Goal: Complete application form

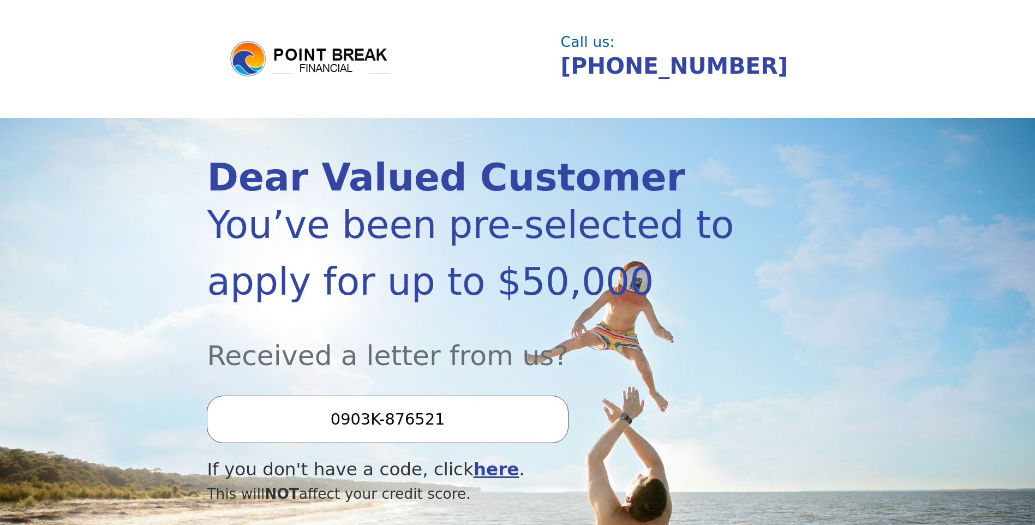
click at [407, 421] on input "0903K-876521" at bounding box center [387, 419] width 361 height 47
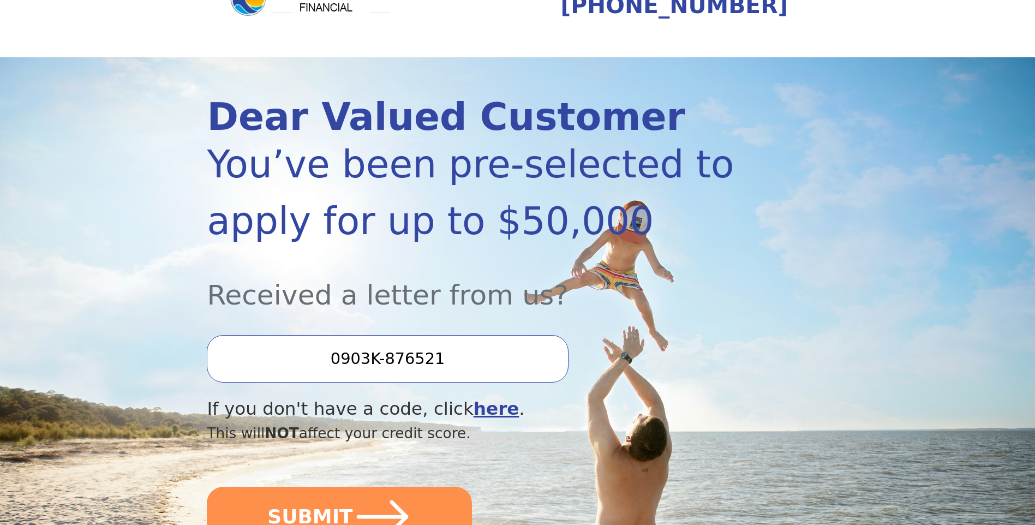
scroll to position [164, 0]
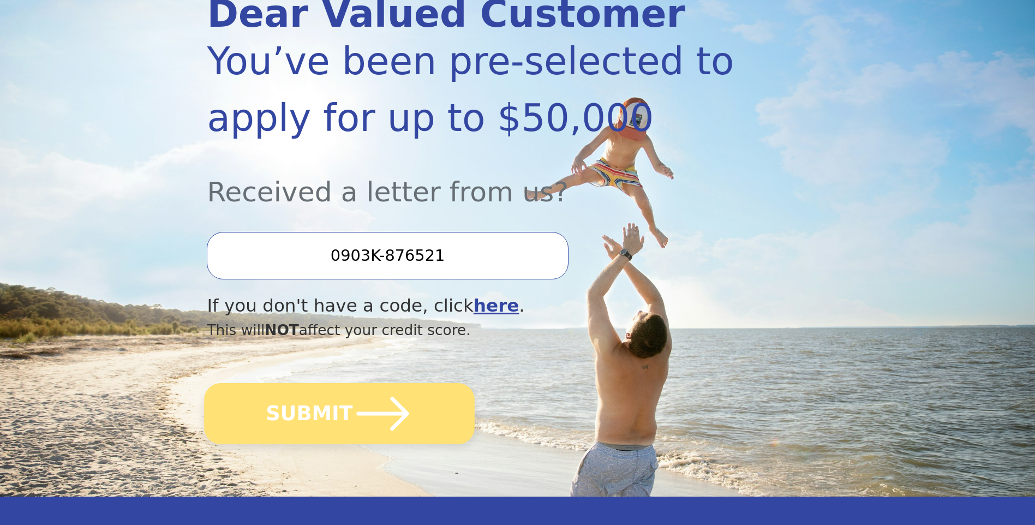
click at [360, 426] on icon "submit" at bounding box center [383, 414] width 60 height 60
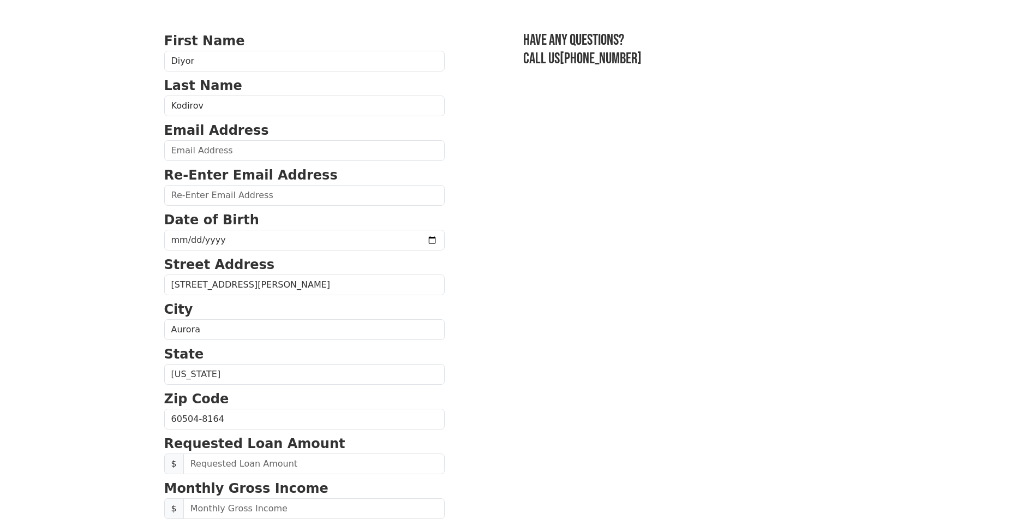
scroll to position [164, 0]
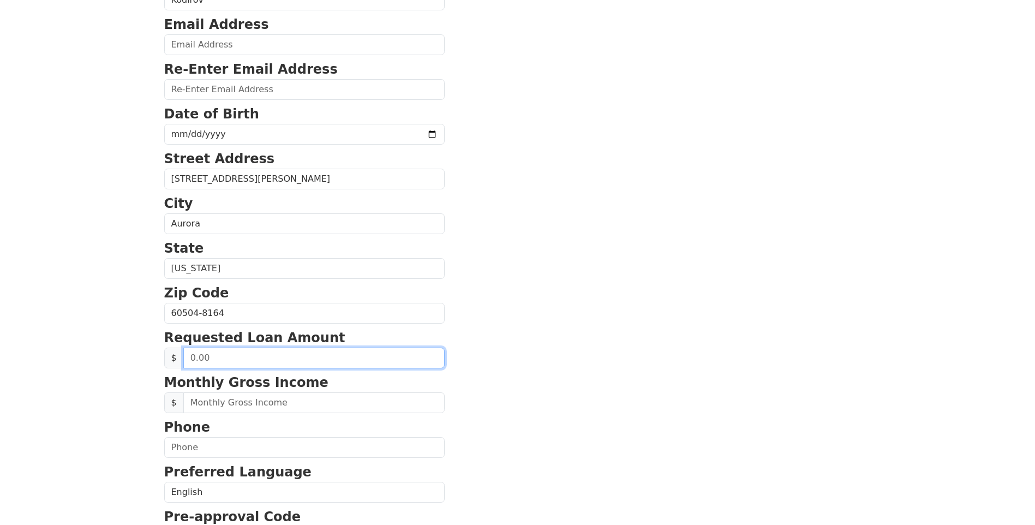
click at [267, 357] on input "text" at bounding box center [313, 358] width 261 height 21
type input "5,000.00"
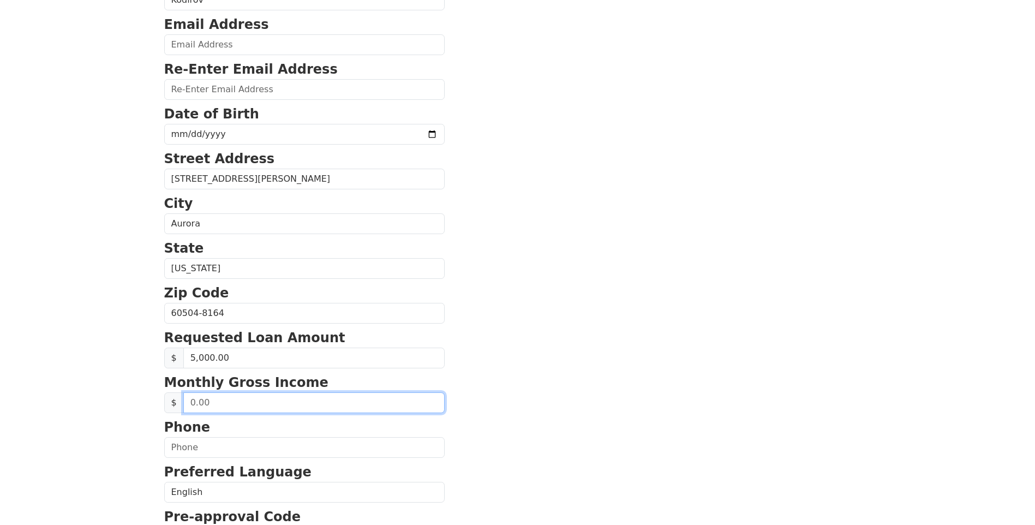
click at [271, 404] on input "text" at bounding box center [313, 402] width 261 height 21
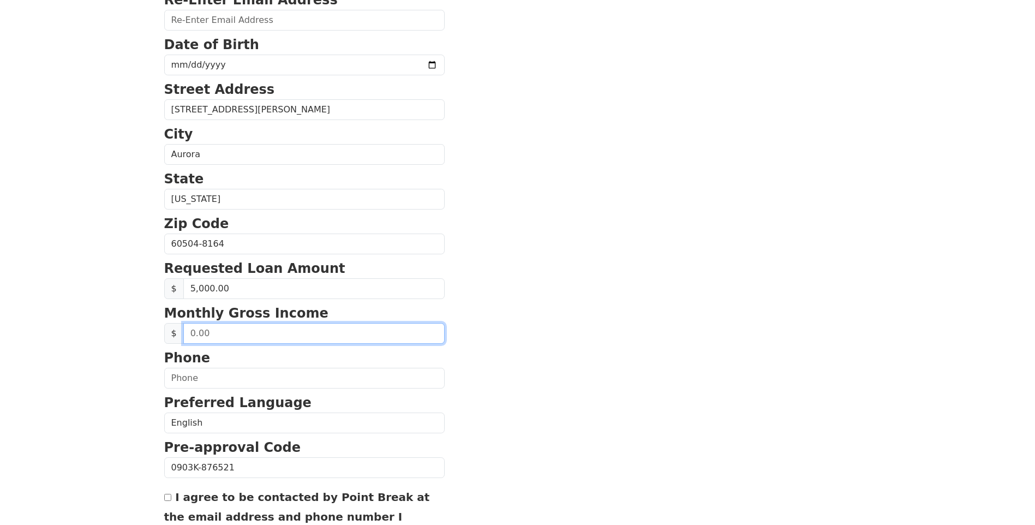
scroll to position [273, 0]
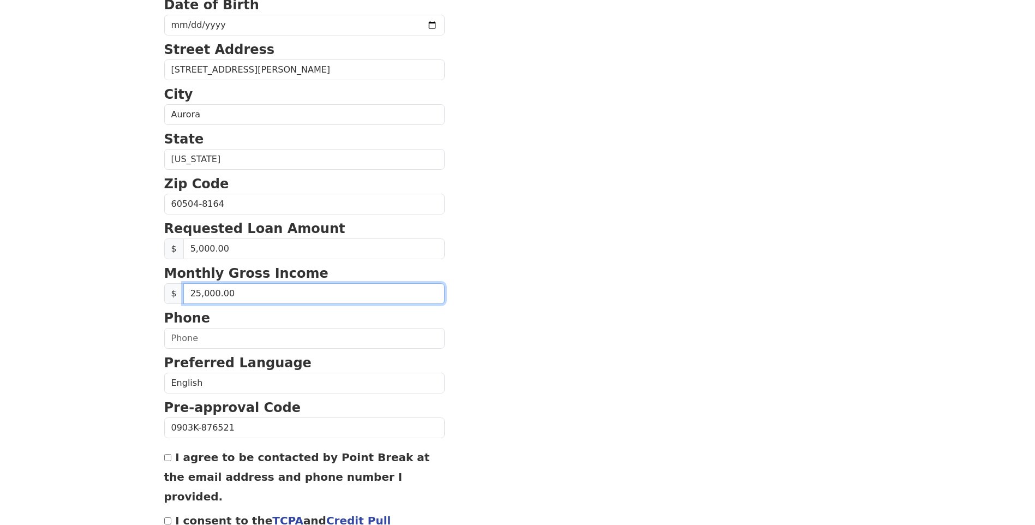
click at [264, 291] on input "25,000.00" at bounding box center [313, 293] width 261 height 21
type input "15,000.00"
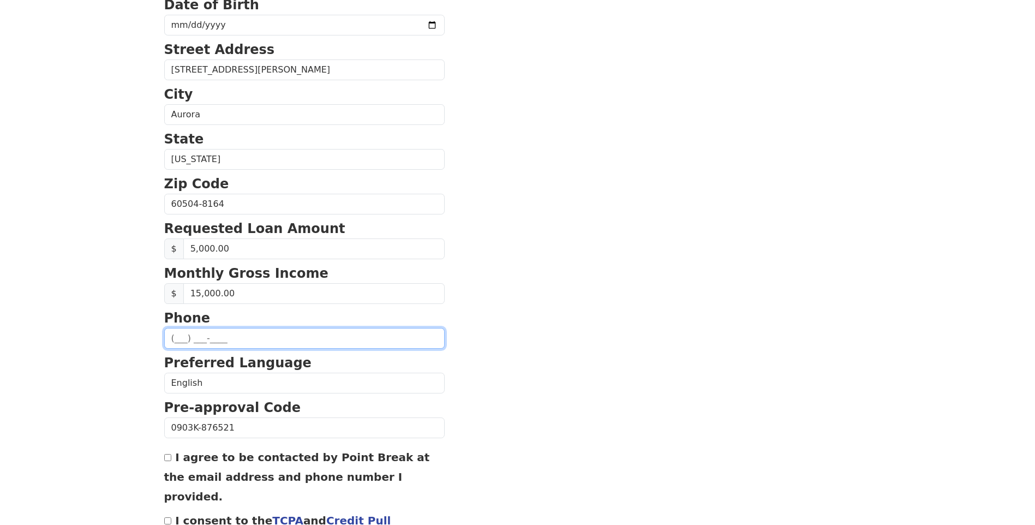
click at [260, 333] on input "text" at bounding box center [304, 338] width 281 height 21
type input "(220) 270-7777"
click at [691, 320] on section "First Name Diyor Last Name Kodirov Email Address Re-Enter Email Address Date of…" at bounding box center [517, 205] width 707 height 778
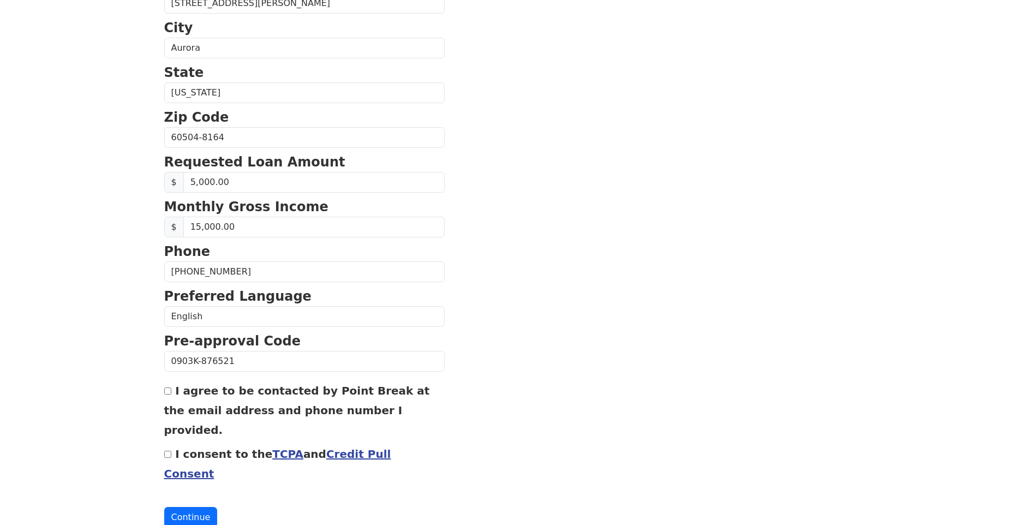
scroll to position [344, 0]
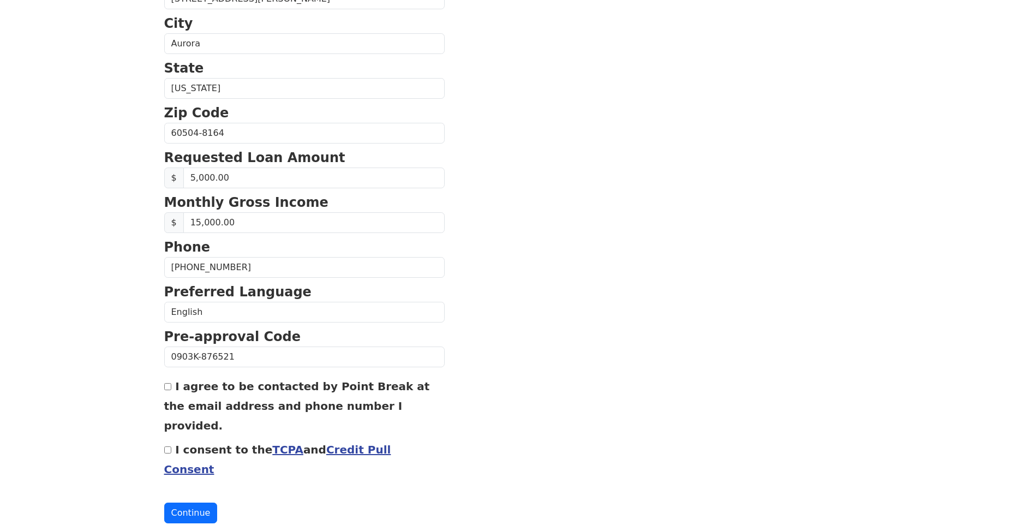
click at [171, 439] on div "I consent to the TCPA and Credit Pull Consent" at bounding box center [304, 458] width 281 height 39
click at [162, 387] on div "First Name Diyor Last Name Kodirov Email Address Re-Enter Email Address Date of…" at bounding box center [518, 109] width 720 height 906
click at [161, 389] on div "First Name Diyor Last Name Kodirov Email Address Re-Enter Email Address Date of…" at bounding box center [518, 109] width 720 height 906
click at [166, 392] on div "I agree to be contacted by Point Break at the email address and phone number I …" at bounding box center [304, 405] width 281 height 59
click at [167, 390] on input "I agree to be contacted by Point Break at the email address and phone number I …" at bounding box center [167, 386] width 7 height 7
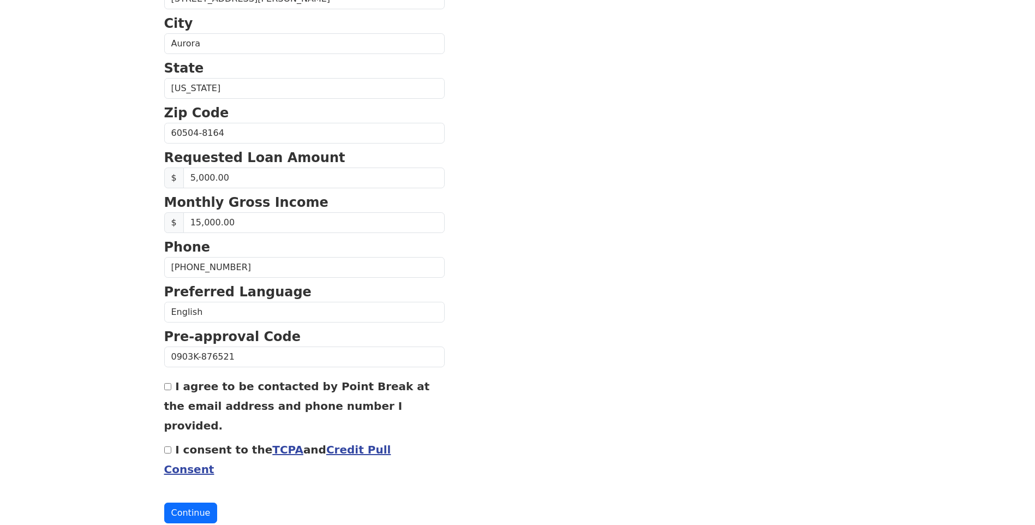
checkbox input "true"
click at [164, 446] on input "I consent to the TCPA and Credit Pull Consent" at bounding box center [167, 449] width 7 height 7
checkbox input "true"
click at [319, 443] on link "Credit Pull Consent" at bounding box center [277, 459] width 227 height 33
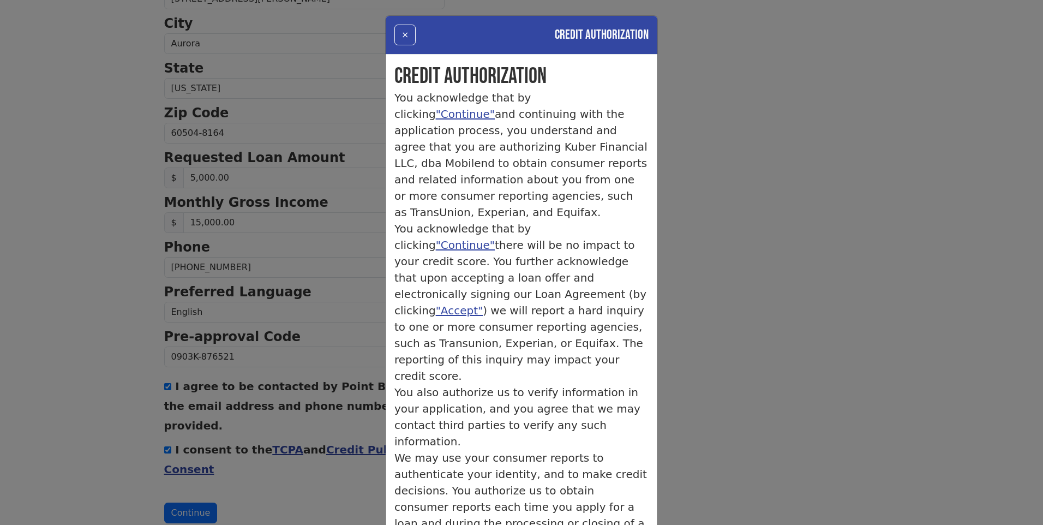
click at [754, 326] on div "× Credit Authorization Credit Authorization You acknowledge that by clicking "C…" at bounding box center [521, 262] width 1043 height 525
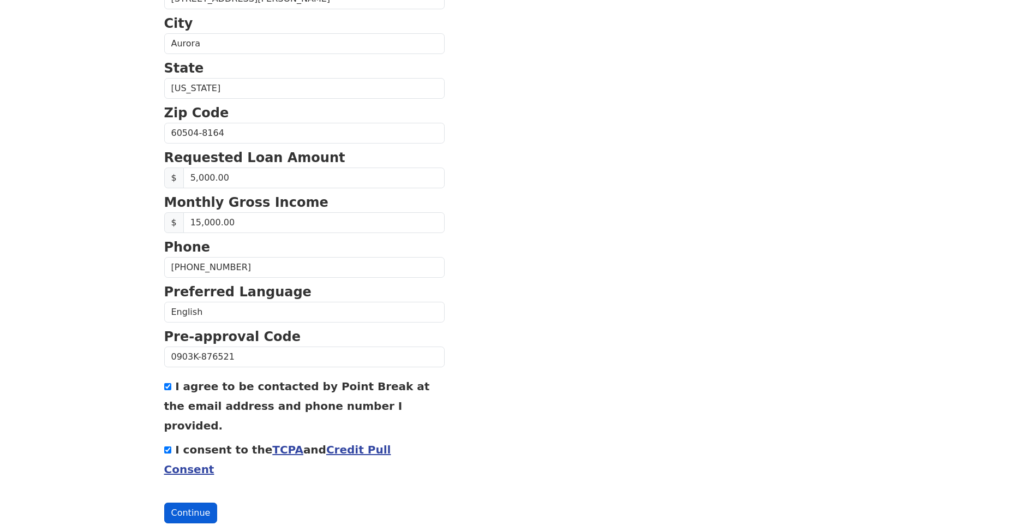
click at [186, 503] on button "Continue" at bounding box center [190, 513] width 53 height 21
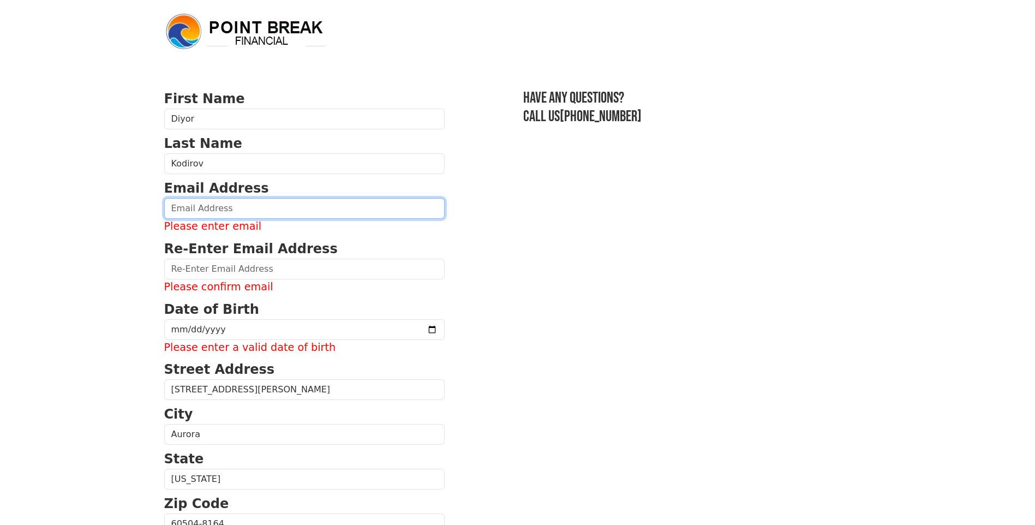
click at [271, 212] on input "email" at bounding box center [304, 208] width 281 height 21
type input "diyorj1772@gmail.com"
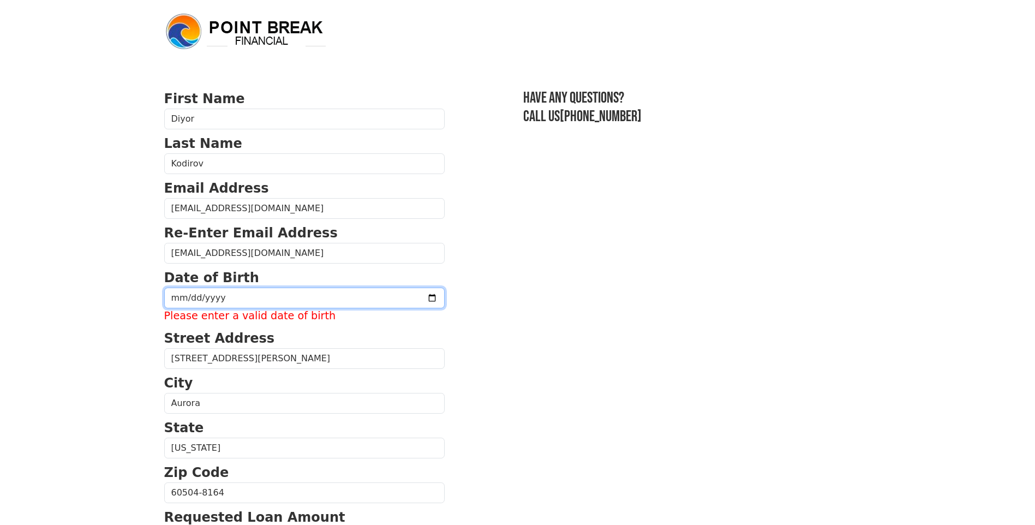
click at [261, 299] on input "date" at bounding box center [304, 298] width 281 height 21
type input "1997-03-24"
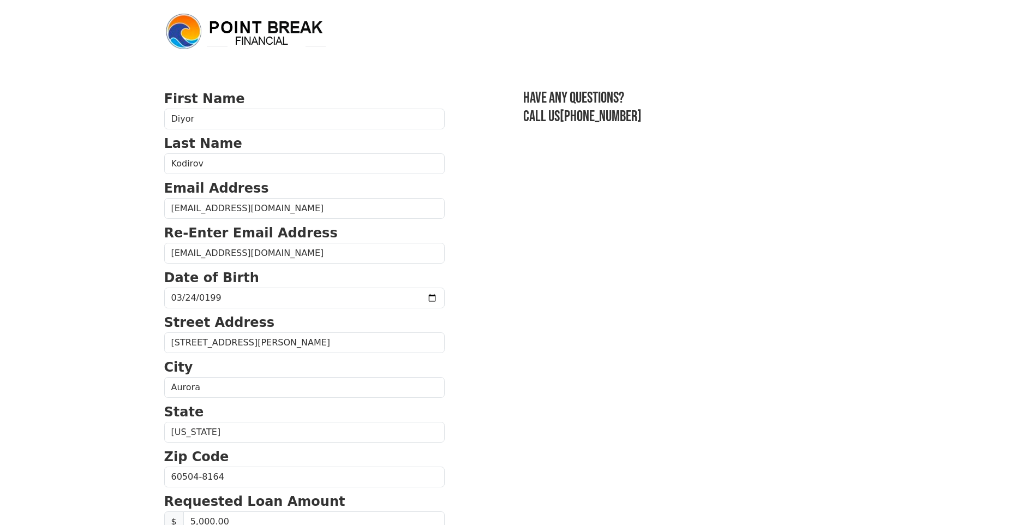
click at [472, 350] on section "First Name Diyor Last Name Kodirov Email Address diyorj1772@gmail.com Re-Enter …" at bounding box center [517, 478] width 707 height 778
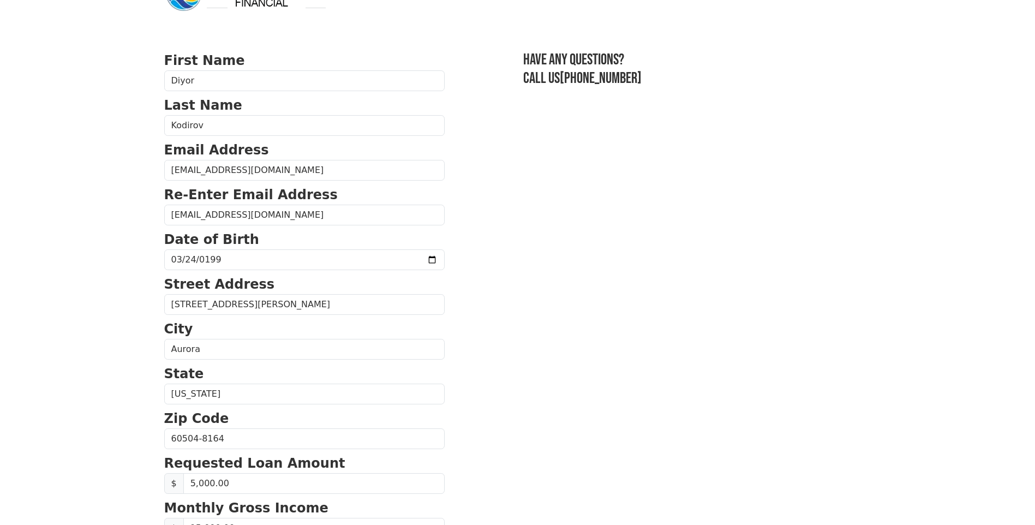
scroll to position [164, 0]
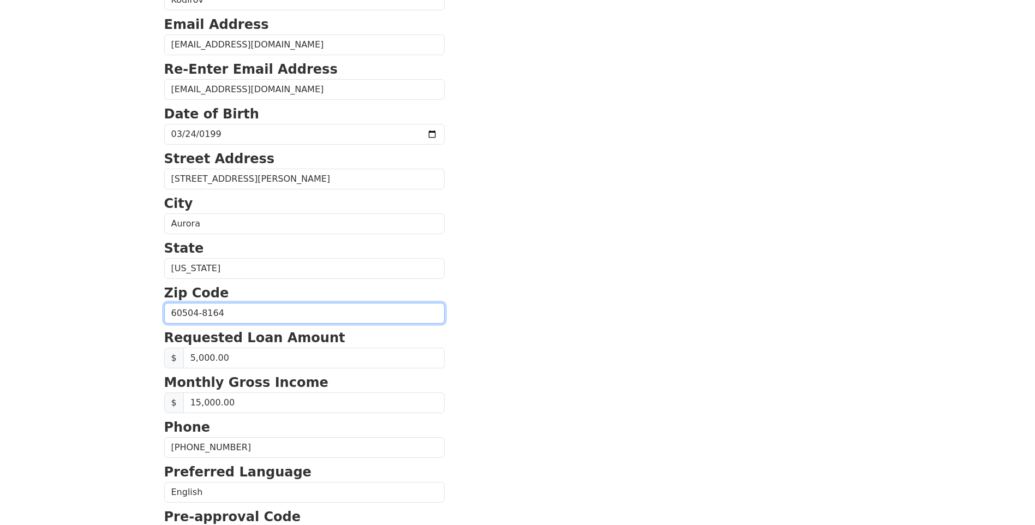
click at [299, 315] on input "60504-8164" at bounding box center [304, 313] width 281 height 21
click at [302, 312] on input "60504-8164" at bounding box center [304, 313] width 281 height 21
type input "60504"
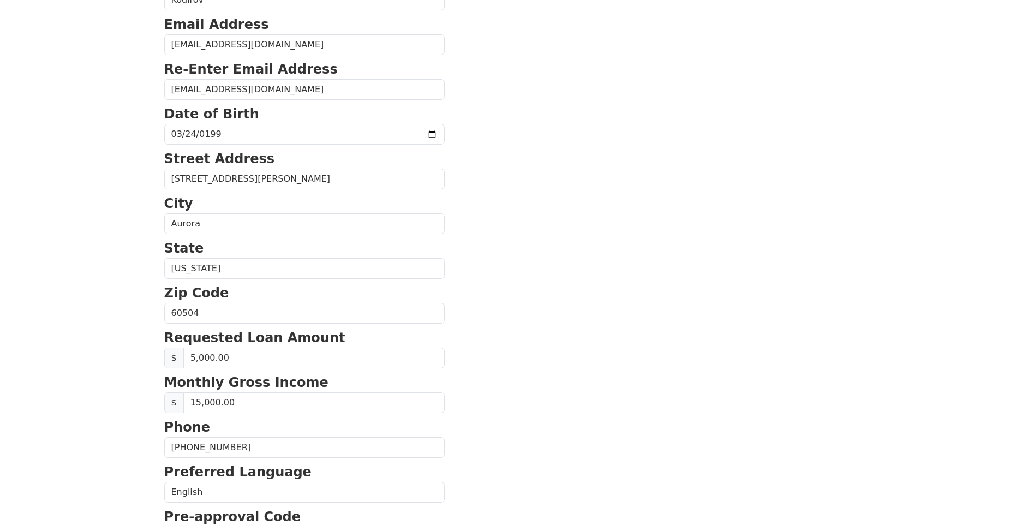
click at [557, 266] on section "First Name Diyor Last Name Kodirov Email Address diyorj1772@gmail.com Re-Enter …" at bounding box center [517, 314] width 707 height 778
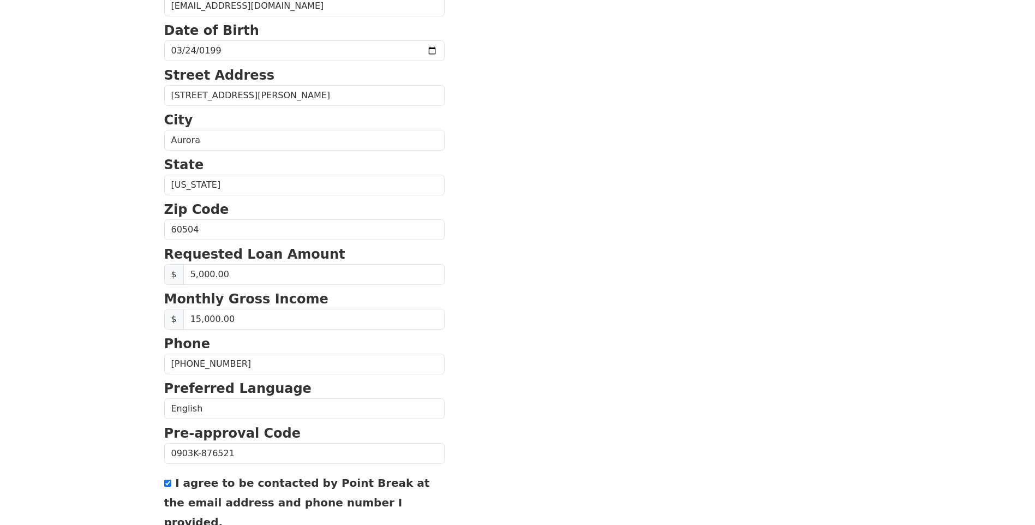
scroll to position [344, 0]
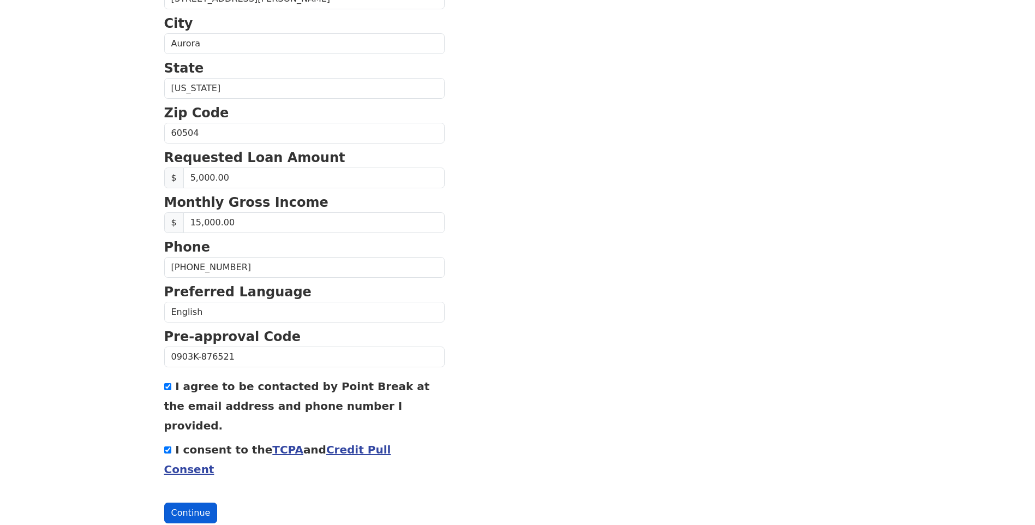
click at [199, 503] on button "Continue" at bounding box center [190, 513] width 53 height 21
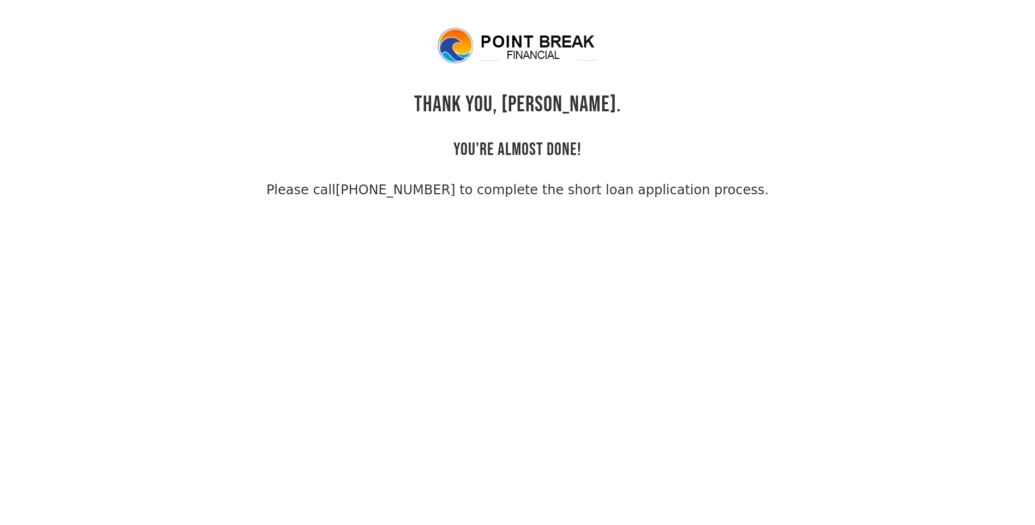
click at [612, 264] on body "THANK YOU, [PERSON_NAME]. YOU'RE ALMOST DONE! Please call [PHONE_NUMBER] to com…" at bounding box center [517, 288] width 1035 height 525
